Goal: Check status: Check status

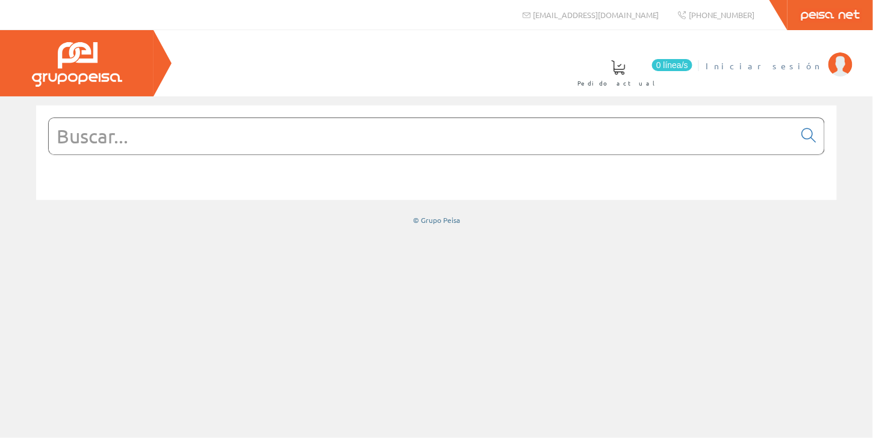
click at [800, 65] on span "Iniciar sesión" at bounding box center [764, 66] width 117 height 12
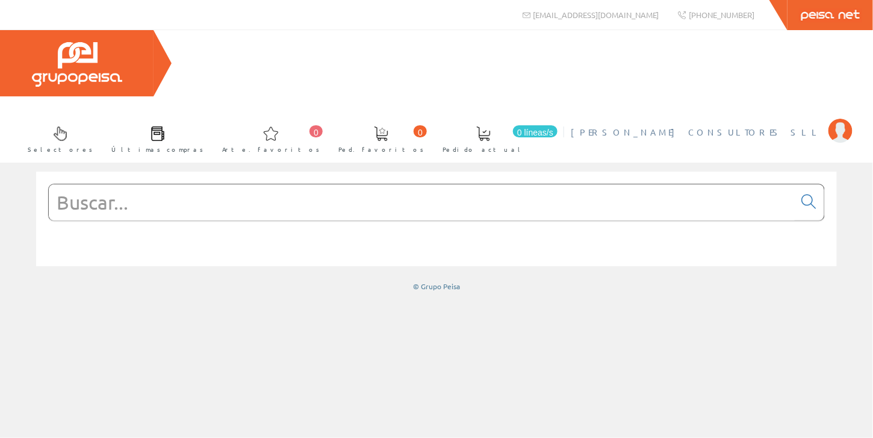
click at [808, 126] on font "SILMON CONSULTORES SLL" at bounding box center [697, 131] width 252 height 11
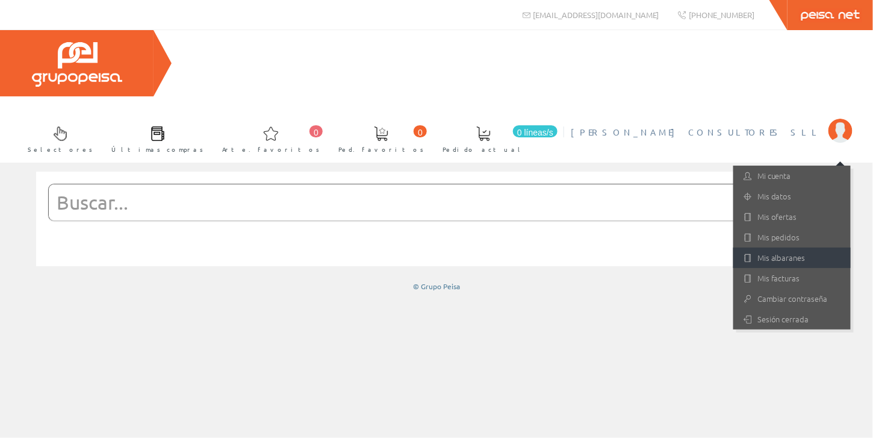
click at [773, 252] on font "Mis albaranes" at bounding box center [782, 257] width 48 height 11
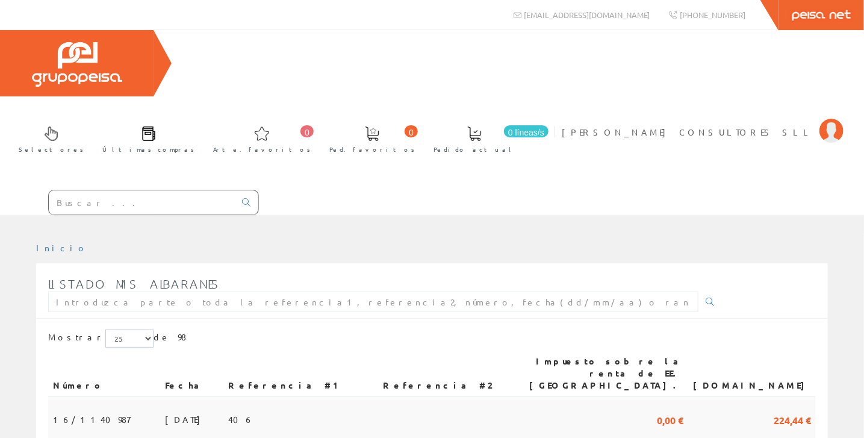
click at [165, 414] on font "[DATE]" at bounding box center [186, 419] width 42 height 11
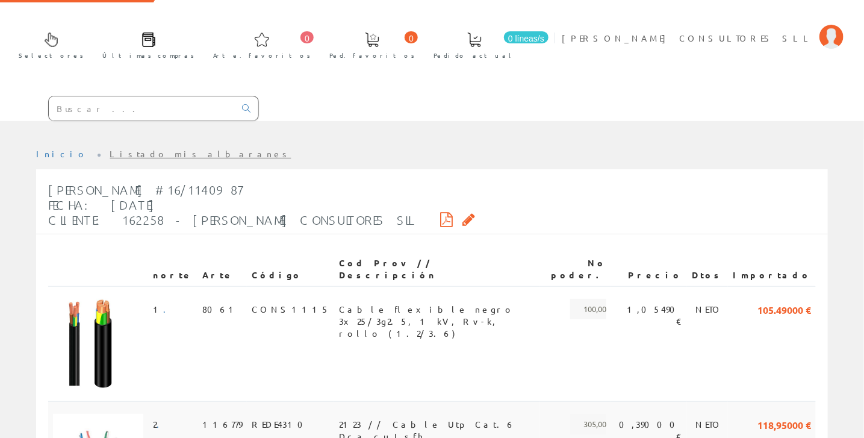
scroll to position [87, 0]
